Goal: Task Accomplishment & Management: Complete application form

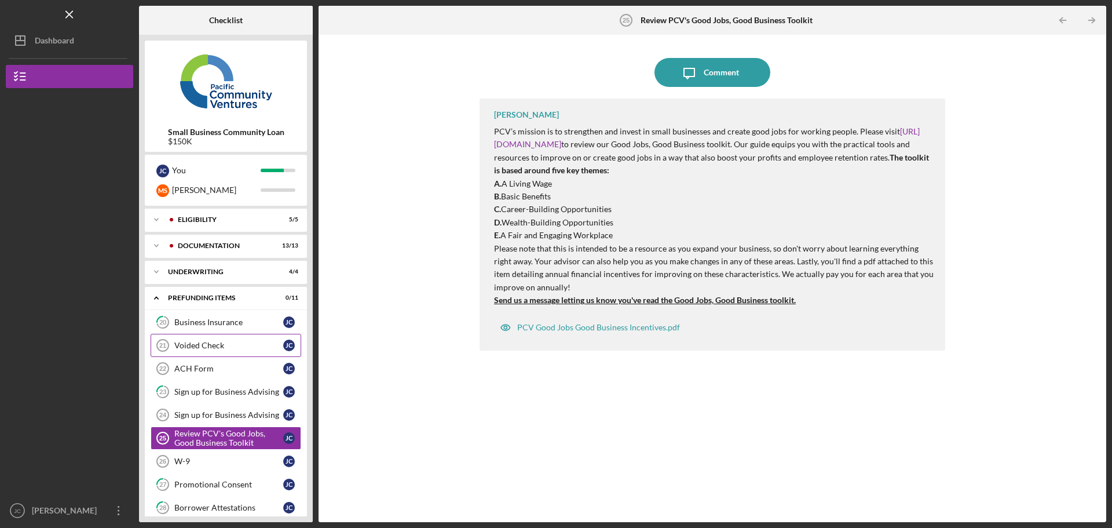
scroll to position [61, 0]
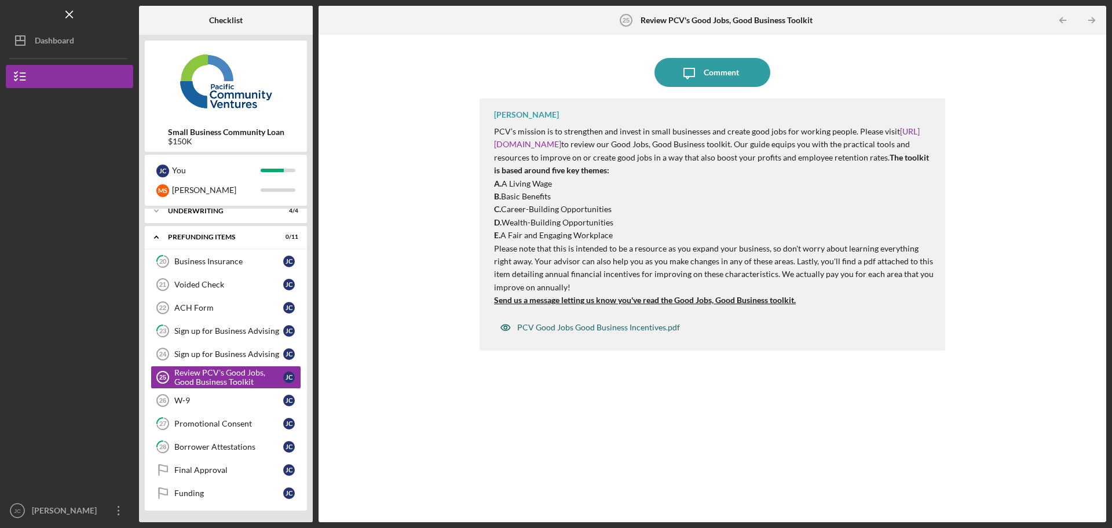
click at [612, 328] on div "PCV Good Jobs Good Business Incentives.pdf" at bounding box center [598, 327] width 163 height 9
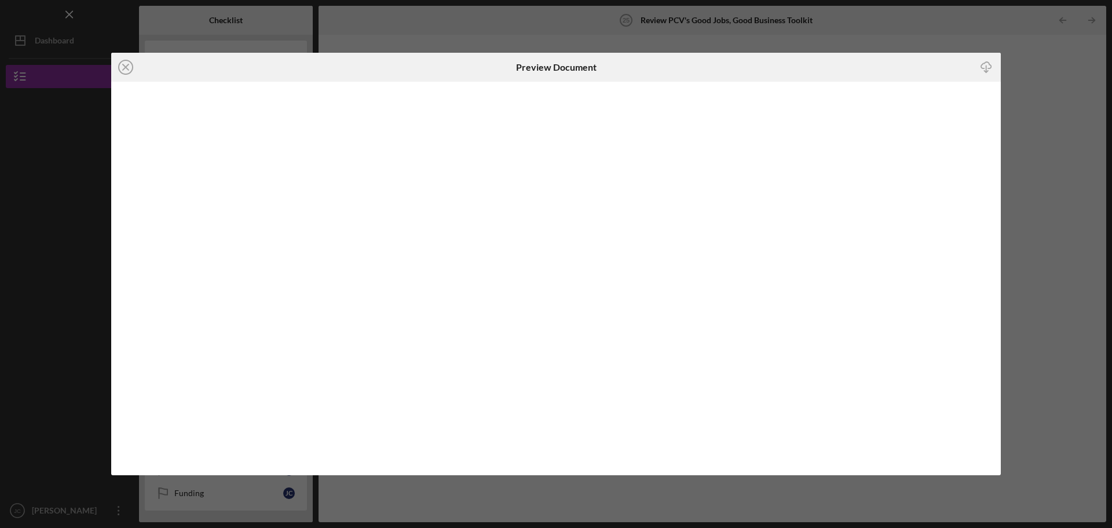
click at [1056, 211] on div "Icon/Close Preview Document Icon/Download" at bounding box center [556, 264] width 1112 height 528
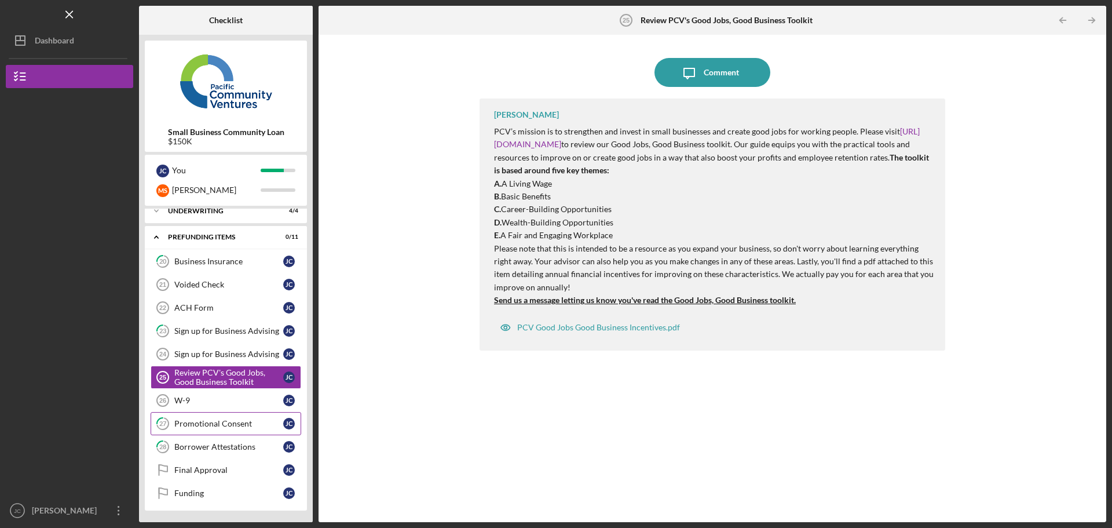
click at [222, 424] on div "Promotional Consent" at bounding box center [228, 423] width 109 height 9
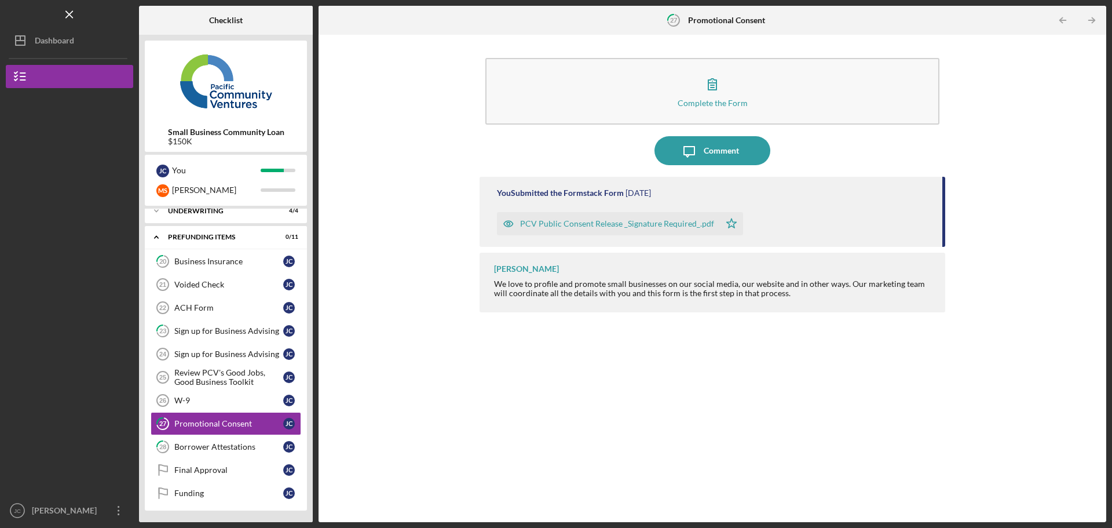
click at [661, 224] on div "PCV Public Consent Release _Signature Required_.pdf" at bounding box center [617, 223] width 194 height 9
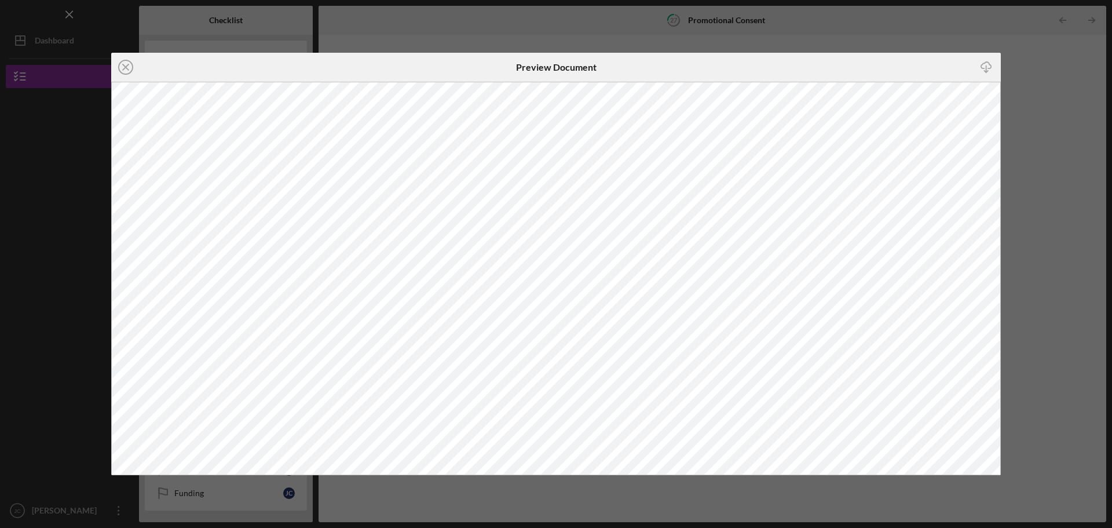
click at [1067, 119] on div "Icon/Close Preview Document Icon/Download" at bounding box center [556, 264] width 1112 height 528
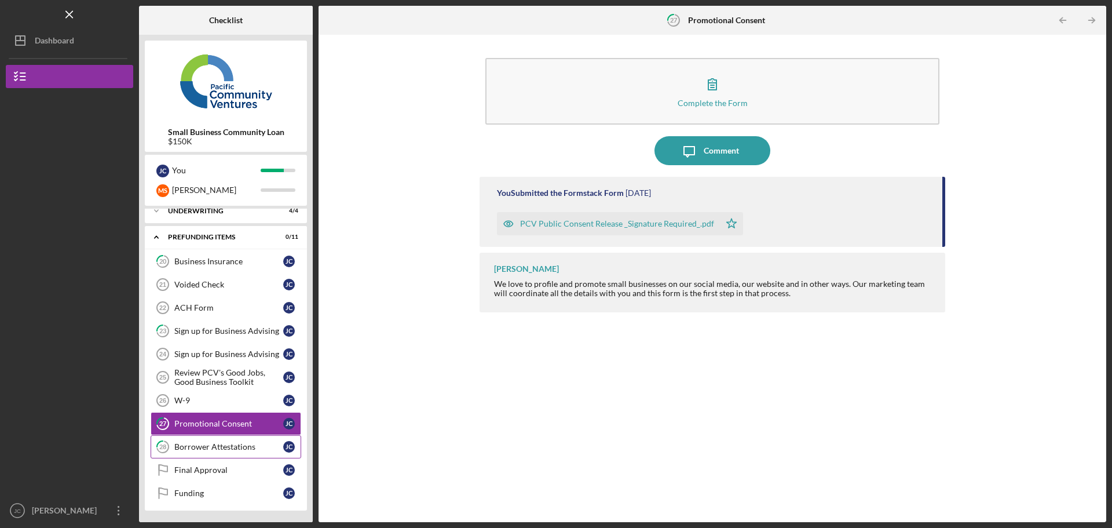
click at [218, 448] on div "Borrower Attestations" at bounding box center [228, 446] width 109 height 9
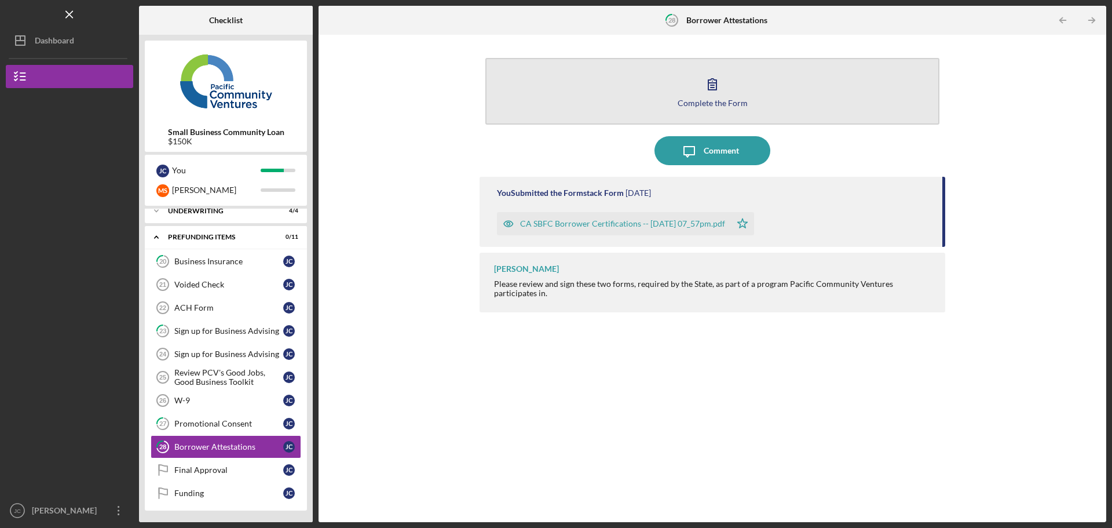
click at [709, 101] on div "Complete the Form" at bounding box center [713, 102] width 70 height 9
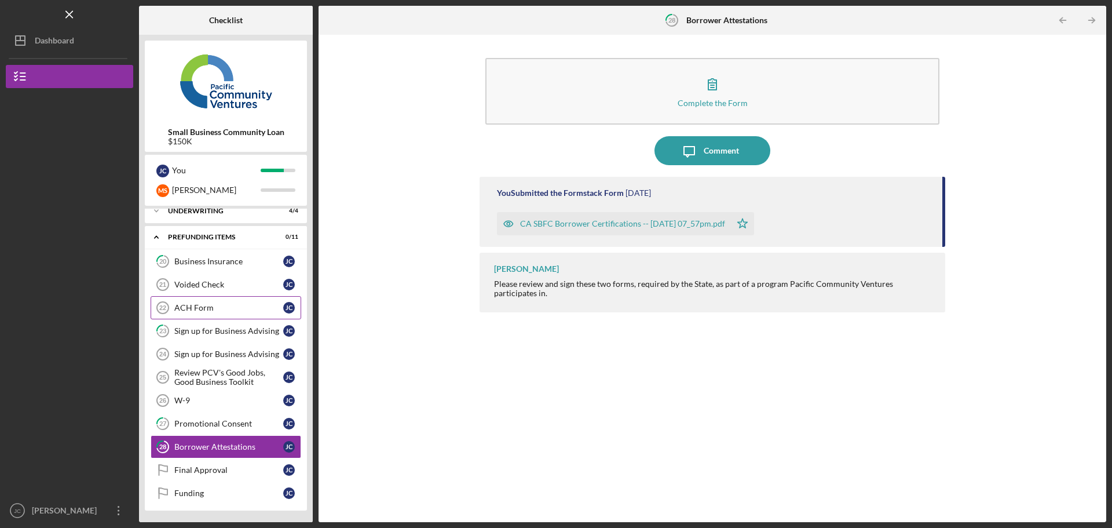
click at [202, 308] on div "ACH Form" at bounding box center [228, 307] width 109 height 9
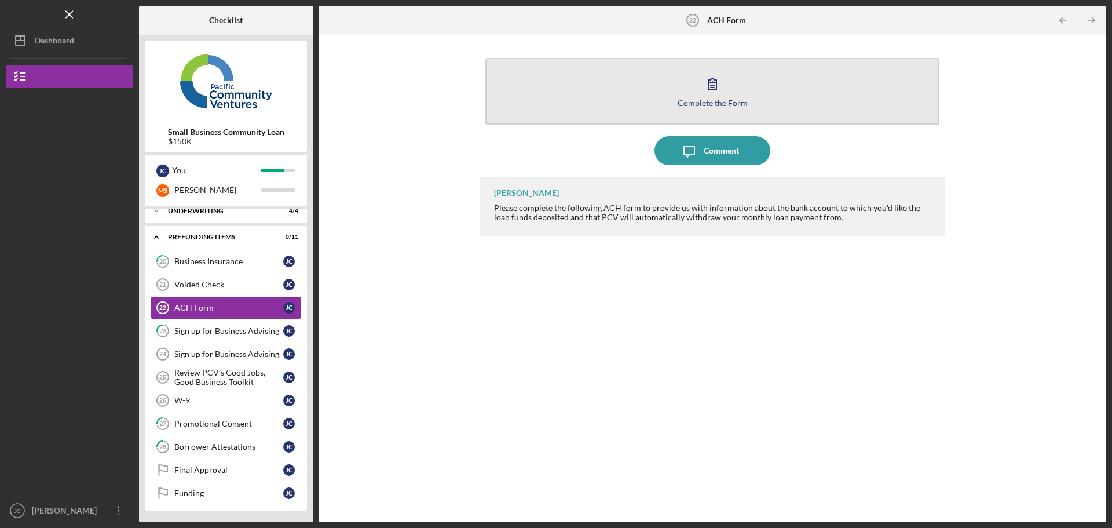
click at [715, 96] on icon "button" at bounding box center [712, 83] width 29 height 29
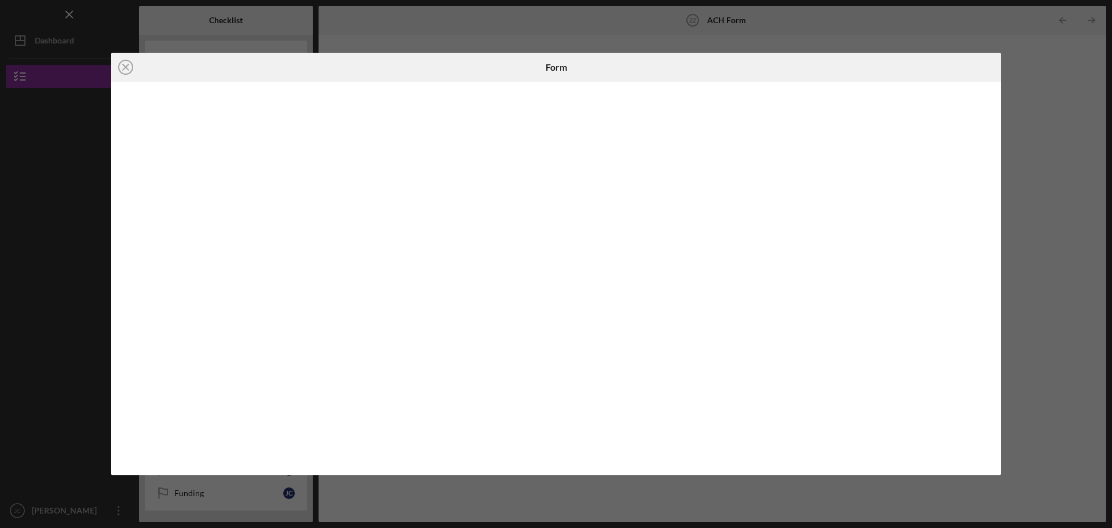
click at [1052, 115] on div "Icon/Close Form" at bounding box center [556, 264] width 1112 height 528
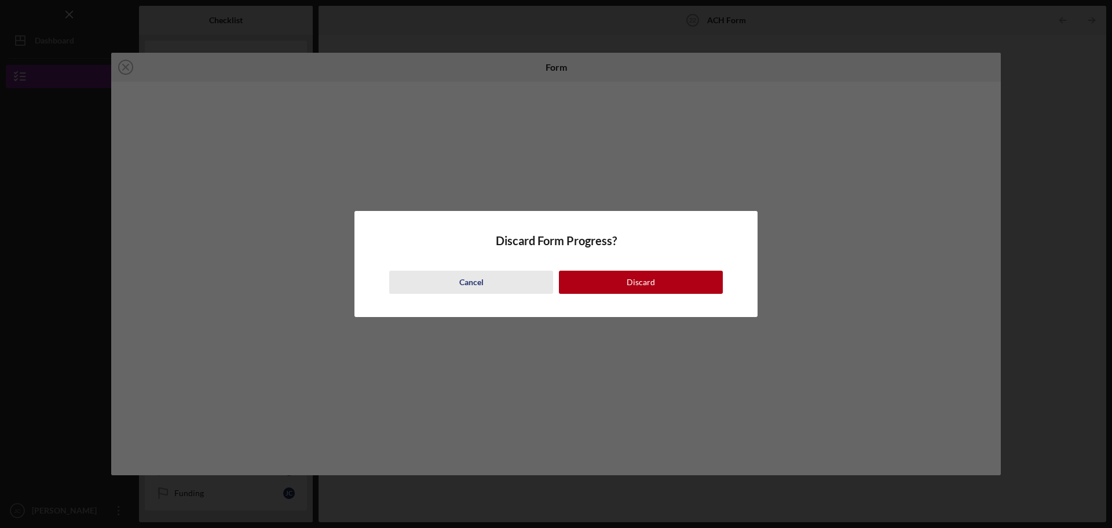
click at [470, 281] on div "Cancel" at bounding box center [471, 281] width 24 height 23
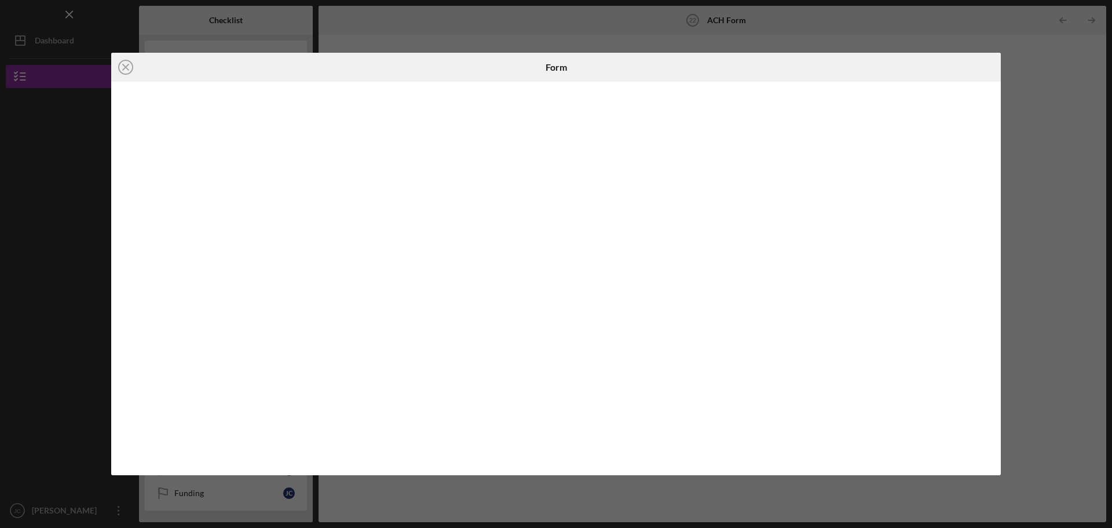
click at [1053, 229] on div "Icon/Close Form" at bounding box center [556, 264] width 1112 height 528
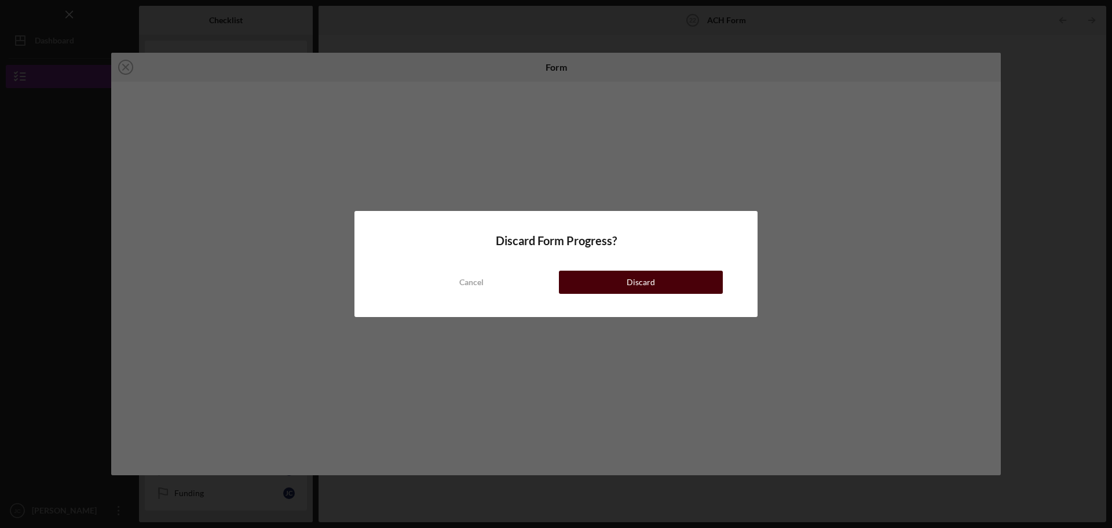
click at [599, 282] on button "Discard" at bounding box center [641, 281] width 164 height 23
